Goal: Navigation & Orientation: Find specific page/section

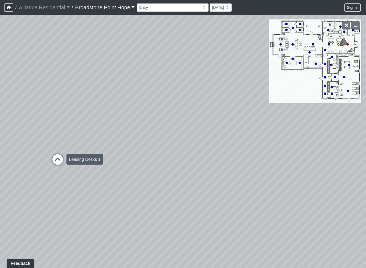
click at [59, 164] on icon at bounding box center [58, 162] width 16 height 16
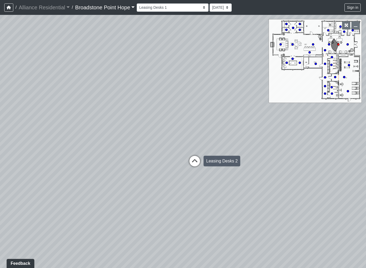
click at [190, 161] on icon at bounding box center [195, 164] width 16 height 16
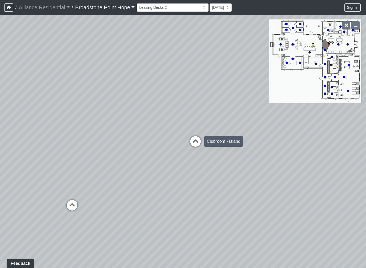
click at [194, 144] on icon at bounding box center [195, 144] width 16 height 16
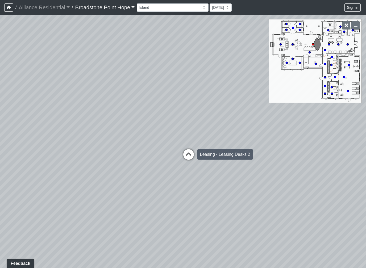
click at [194, 161] on icon at bounding box center [189, 157] width 16 height 16
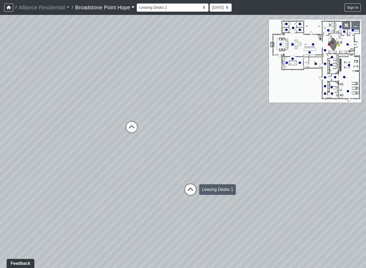
click at [196, 191] on icon at bounding box center [190, 192] width 16 height 16
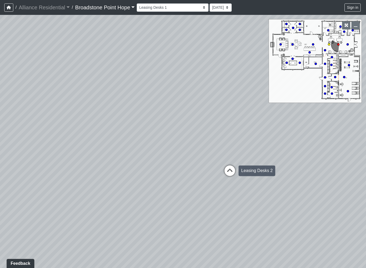
click at [231, 172] on icon at bounding box center [230, 173] width 16 height 16
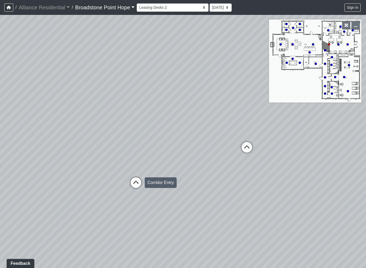
click at [134, 176] on div "Loading... Corridor Entry" at bounding box center [136, 183] width 16 height 16
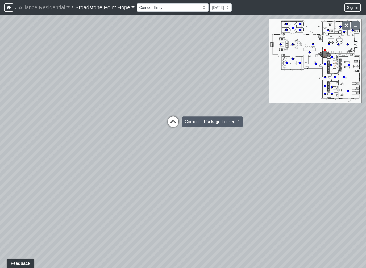
click at [178, 122] on icon at bounding box center [173, 124] width 16 height 16
click at [172, 121] on icon at bounding box center [172, 124] width 16 height 16
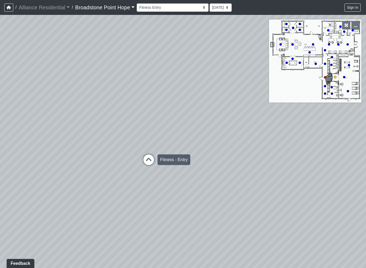
click at [145, 156] on icon at bounding box center [149, 163] width 16 height 16
click at [146, 159] on icon at bounding box center [152, 161] width 16 height 16
click at [116, 227] on icon at bounding box center [113, 229] width 16 height 16
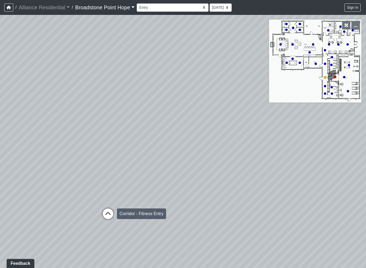
click at [112, 212] on icon at bounding box center [108, 217] width 16 height 16
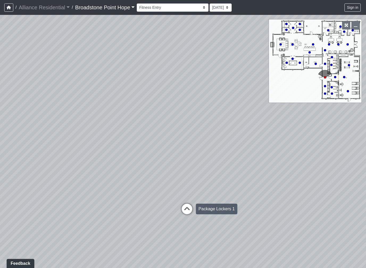
click at [185, 208] on icon at bounding box center [187, 212] width 16 height 16
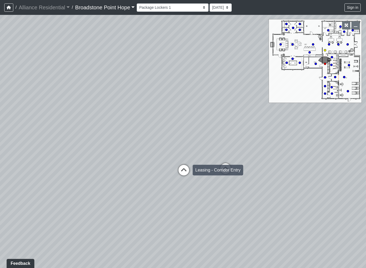
click at [189, 173] on icon at bounding box center [184, 173] width 16 height 16
select select "kvPVo7qpTrJPeuAJ4kWagN"
